Goal: Information Seeking & Learning: Understand process/instructions

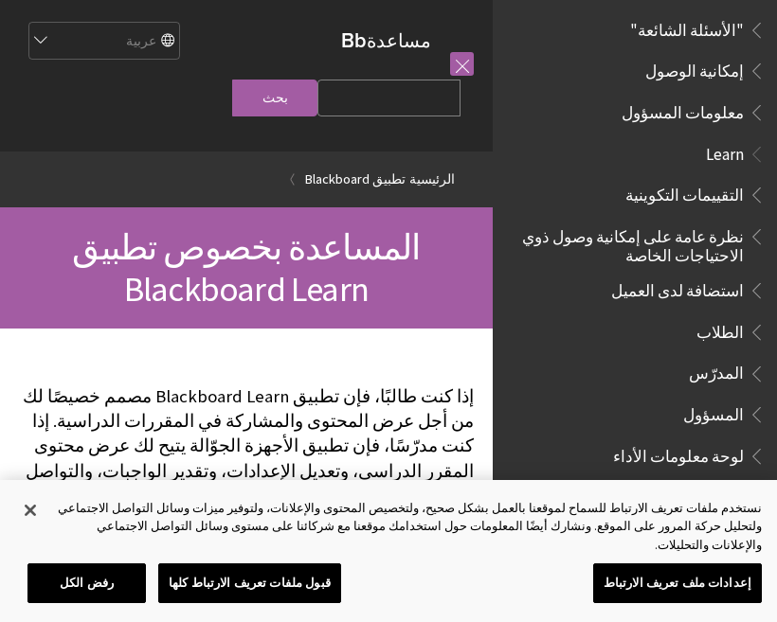
scroll to position [1078, 0]
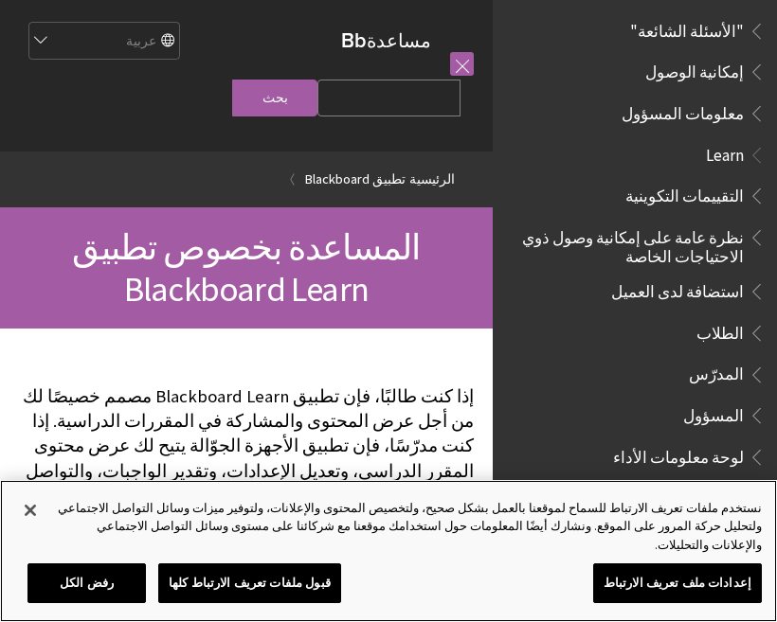
click at [40, 531] on button "إغلاق" at bounding box center [30, 511] width 42 height 42
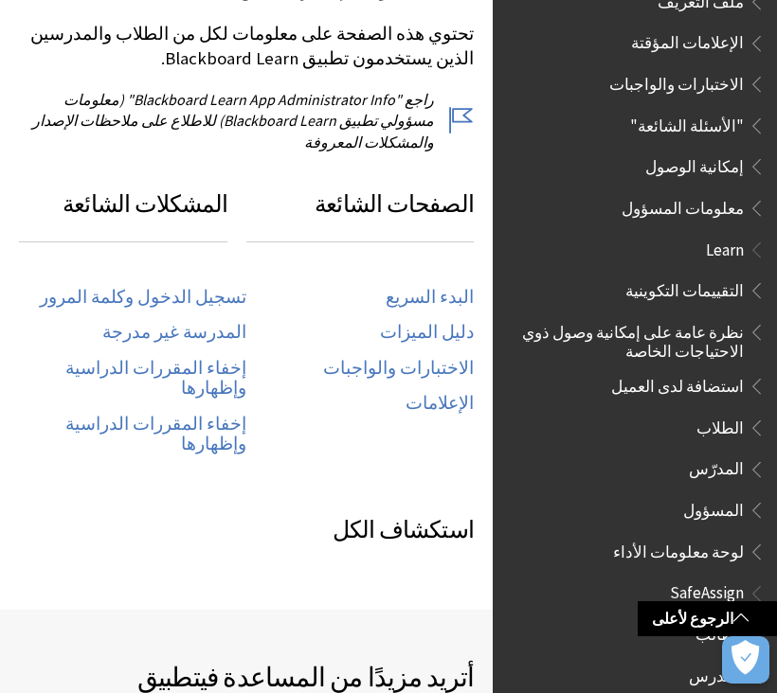
scroll to position [910, 0]
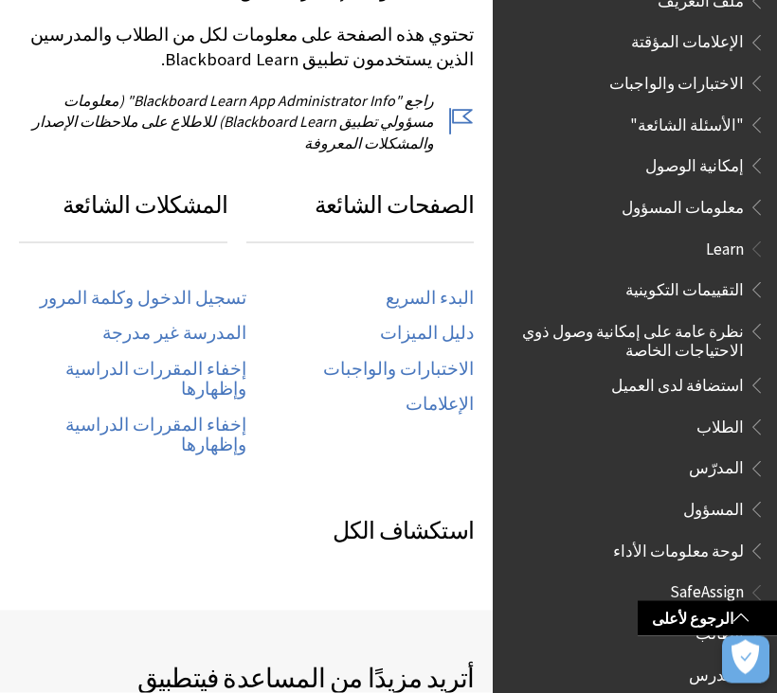
click at [135, 288] on link "تسجيل الدخول وكلمة المرور" at bounding box center [143, 299] width 207 height 22
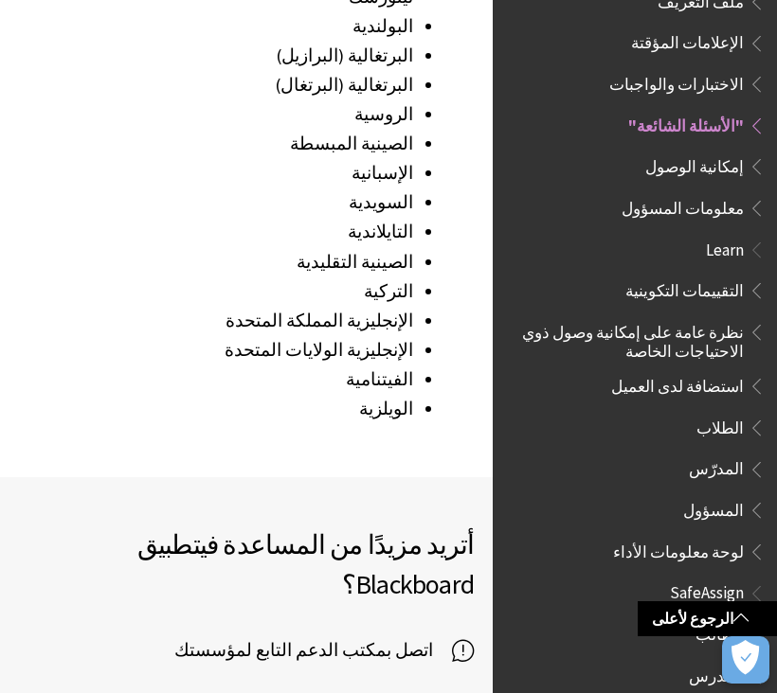
scroll to position [3069, 0]
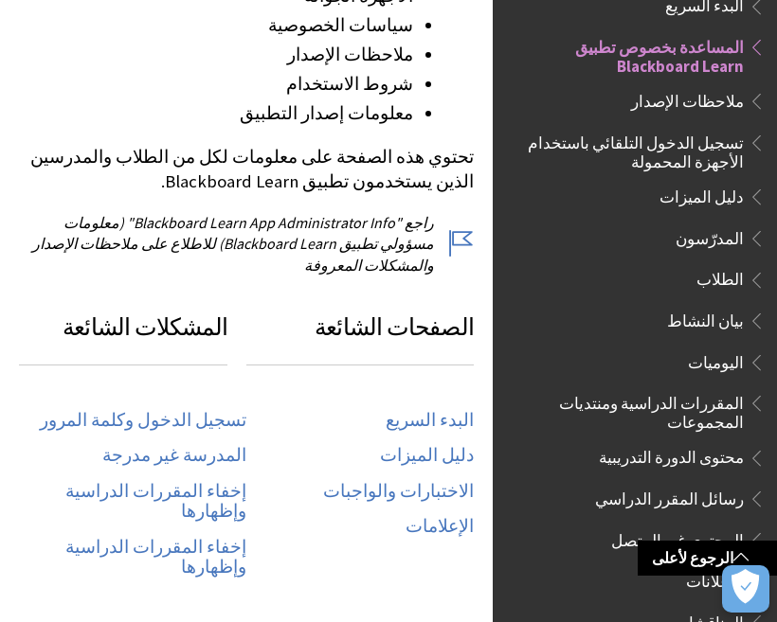
scroll to position [787, 0]
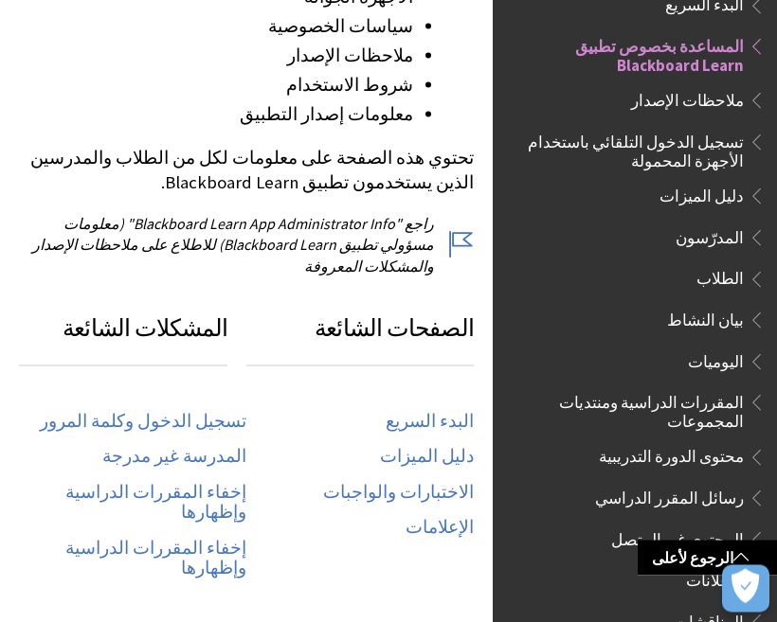
click at [122, 411] on link "تسجيل الدخول وكلمة المرور" at bounding box center [143, 422] width 207 height 22
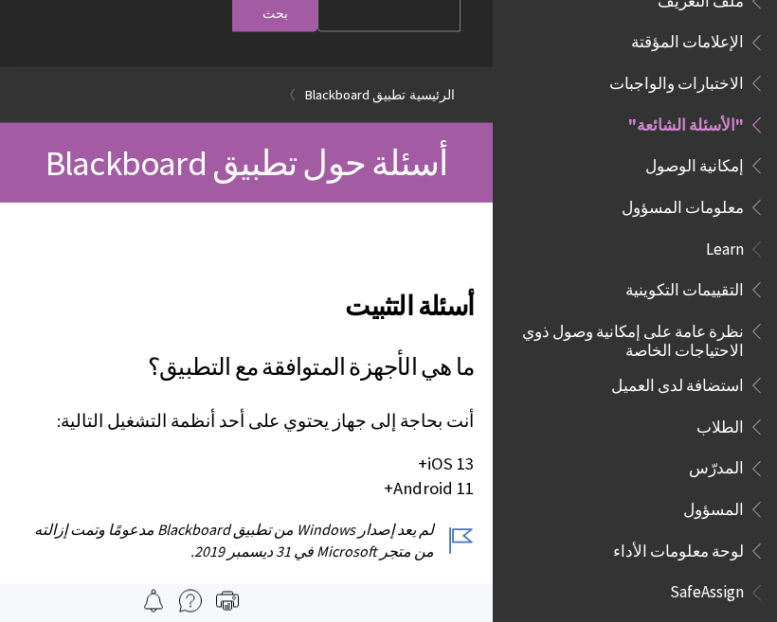
scroll to position [81, 0]
